Goal: Task Accomplishment & Management: Manage account settings

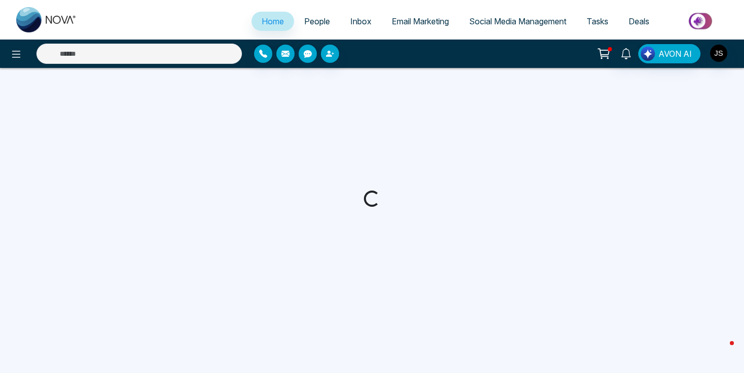
select select "*"
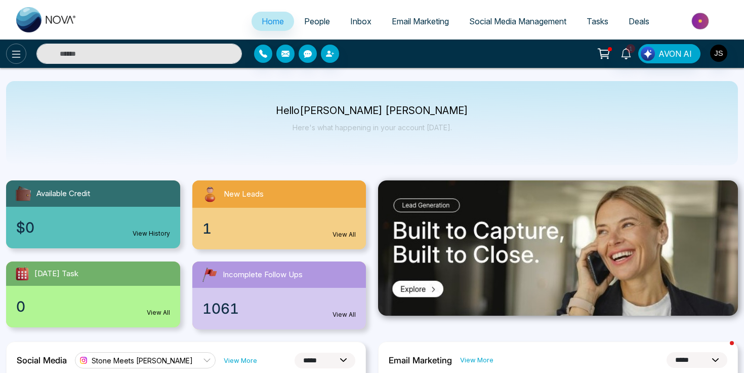
click at [16, 51] on icon at bounding box center [16, 54] width 9 height 7
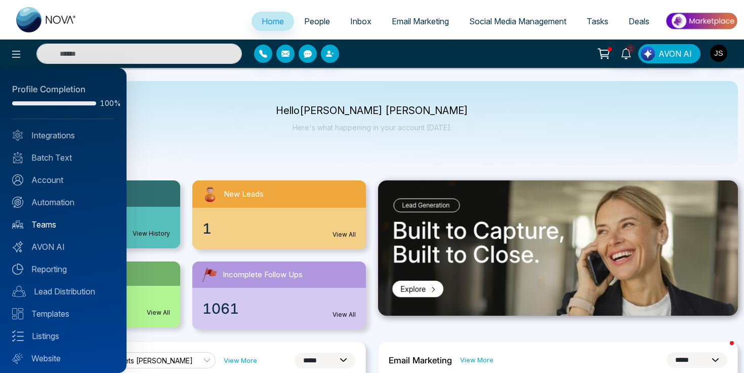
click at [49, 221] on link "Teams" at bounding box center [63, 224] width 102 height 12
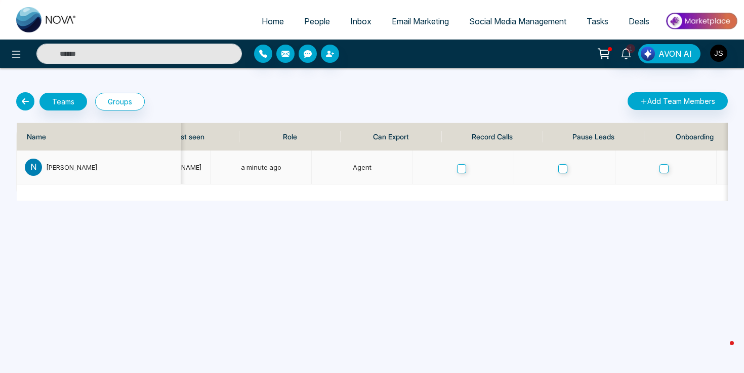
scroll to position [0, 367]
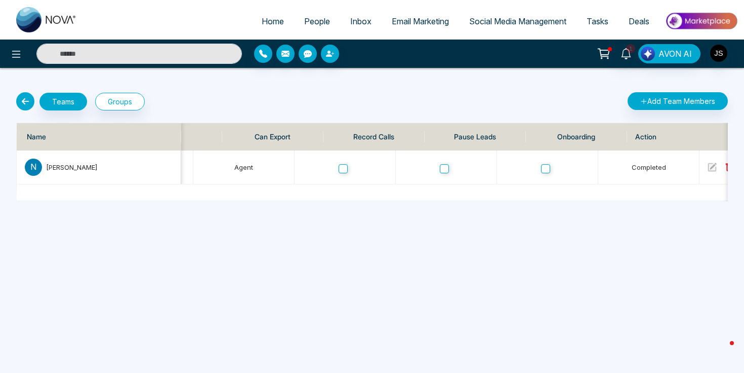
click at [371, 230] on div "Home People Inbox Email Marketing Social Media Management Tasks Deals 1 AVON AI…" at bounding box center [372, 186] width 744 height 373
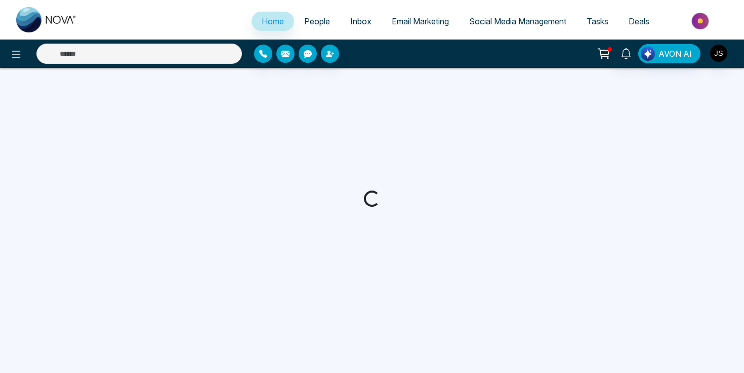
select select "*"
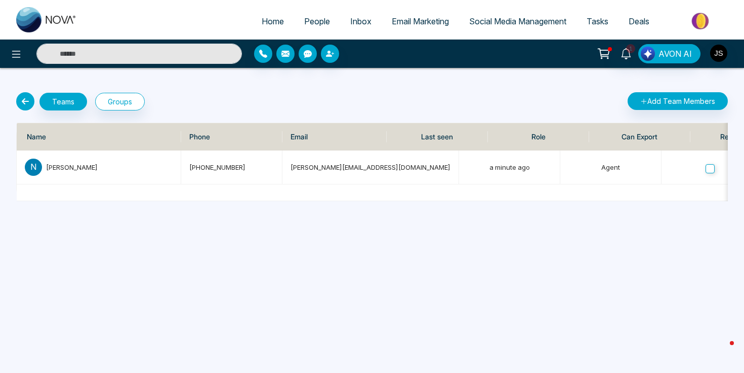
click at [482, 109] on div "Add Team Members" at bounding box center [553, 101] width 362 height 18
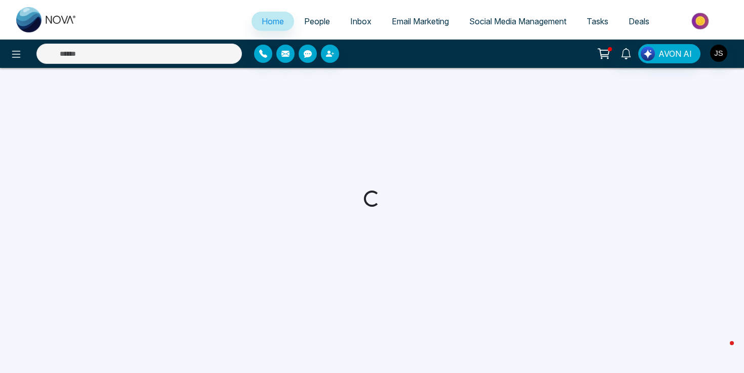
select select "*"
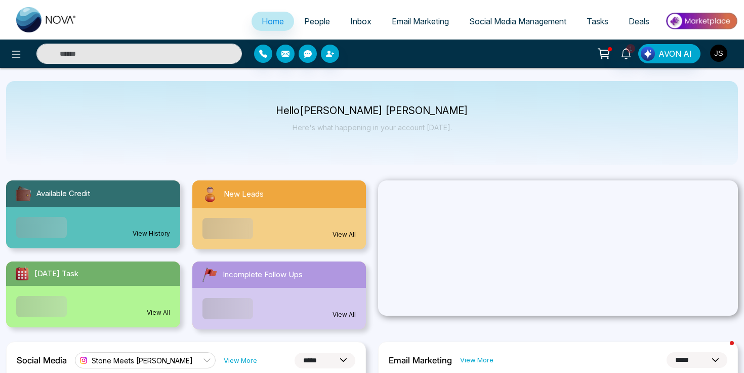
click at [712, 51] on img "button" at bounding box center [718, 53] width 17 height 17
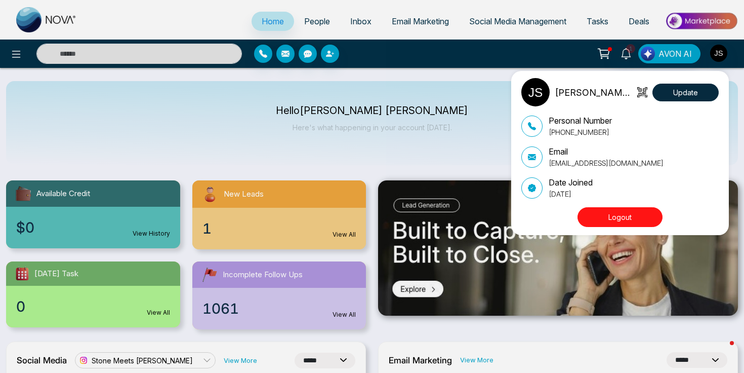
click at [622, 219] on button "Logout" at bounding box center [620, 217] width 85 height 20
